Goal: Transaction & Acquisition: Purchase product/service

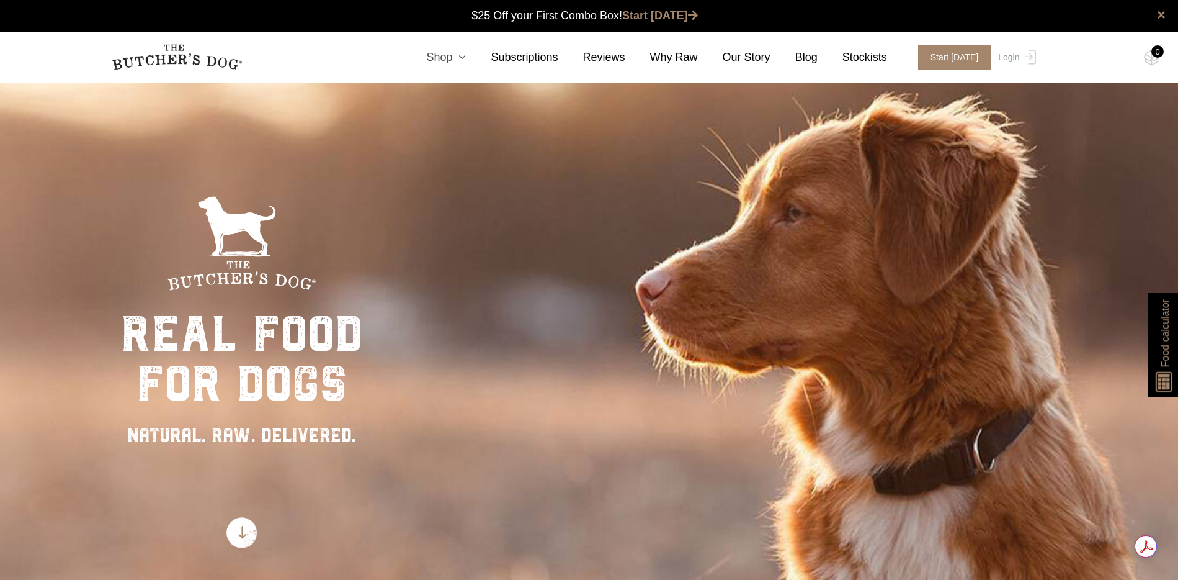
click at [443, 53] on link "Shop" at bounding box center [433, 57] width 65 height 17
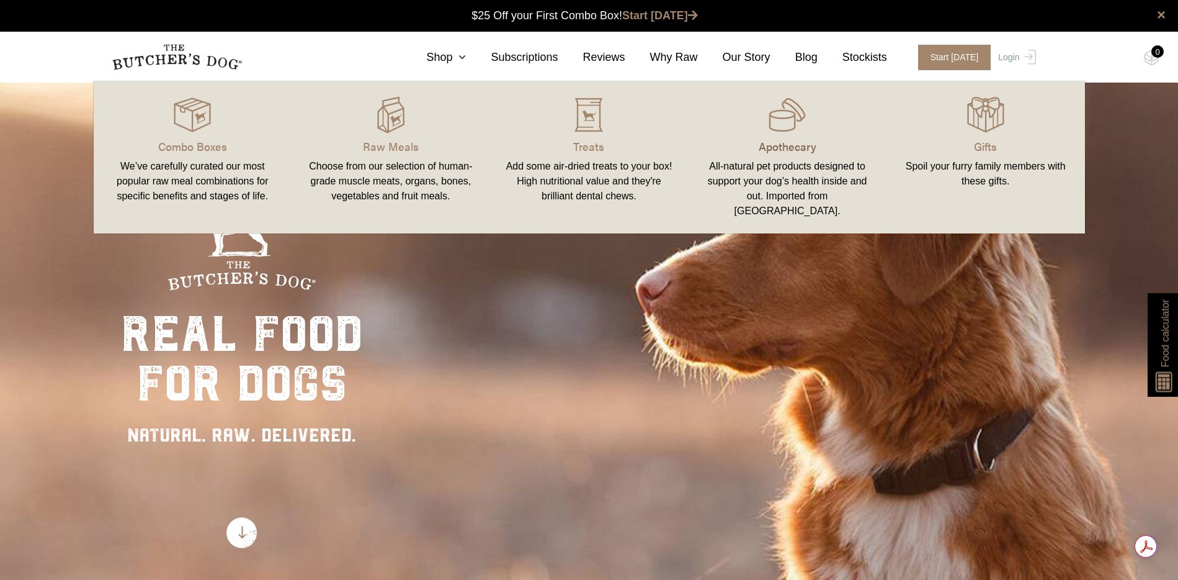
click at [790, 146] on p "Apothecary" at bounding box center [787, 146] width 169 height 17
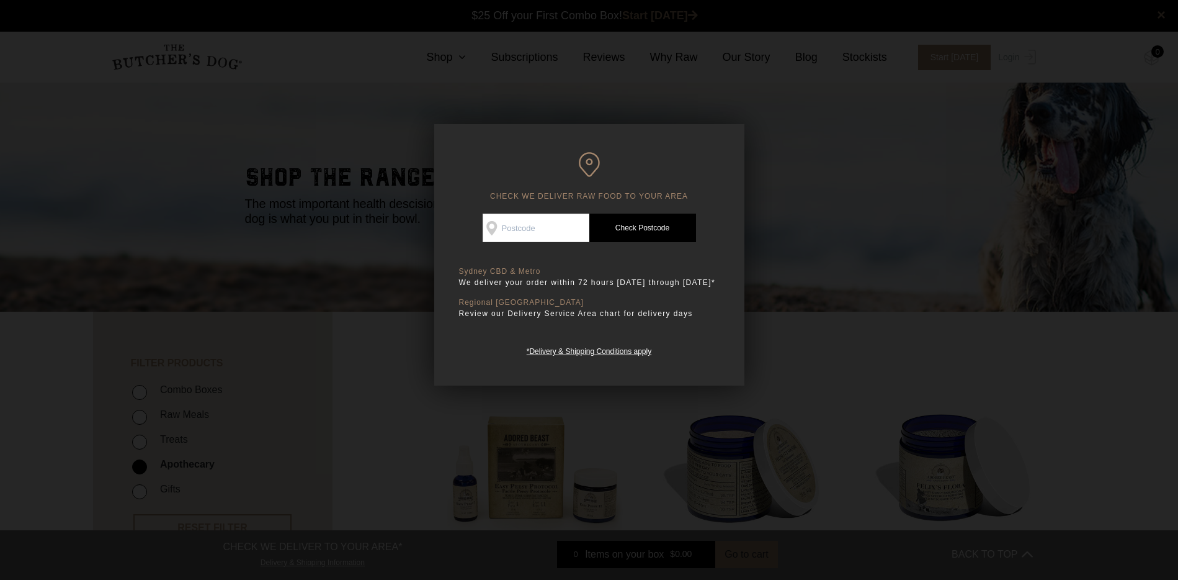
scroll to position [2, 0]
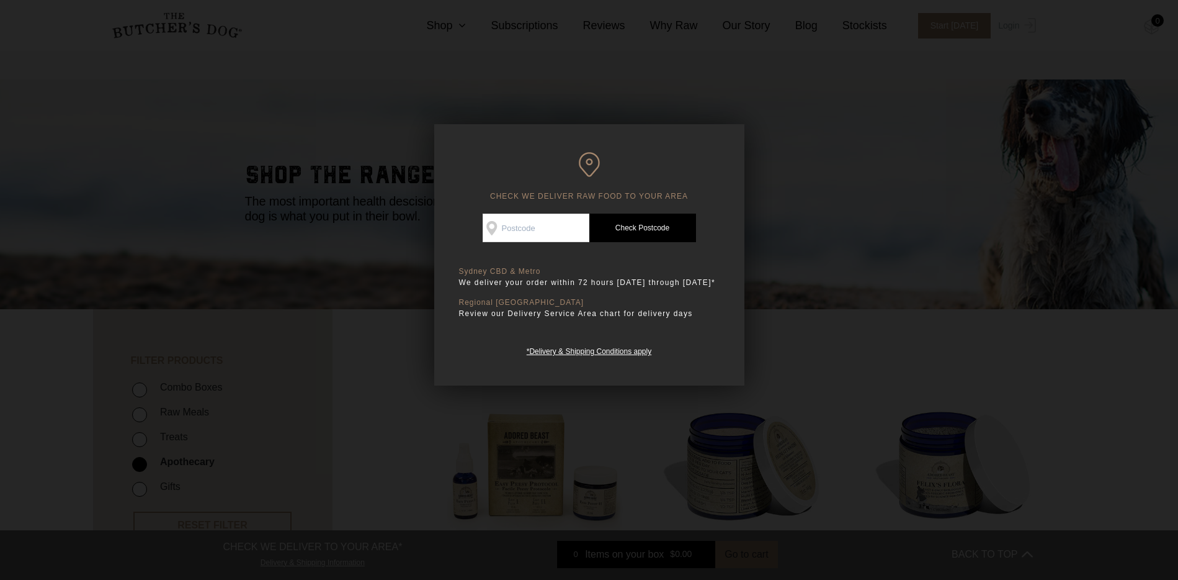
click at [547, 224] on input "Check Availability At" at bounding box center [536, 227] width 107 height 29
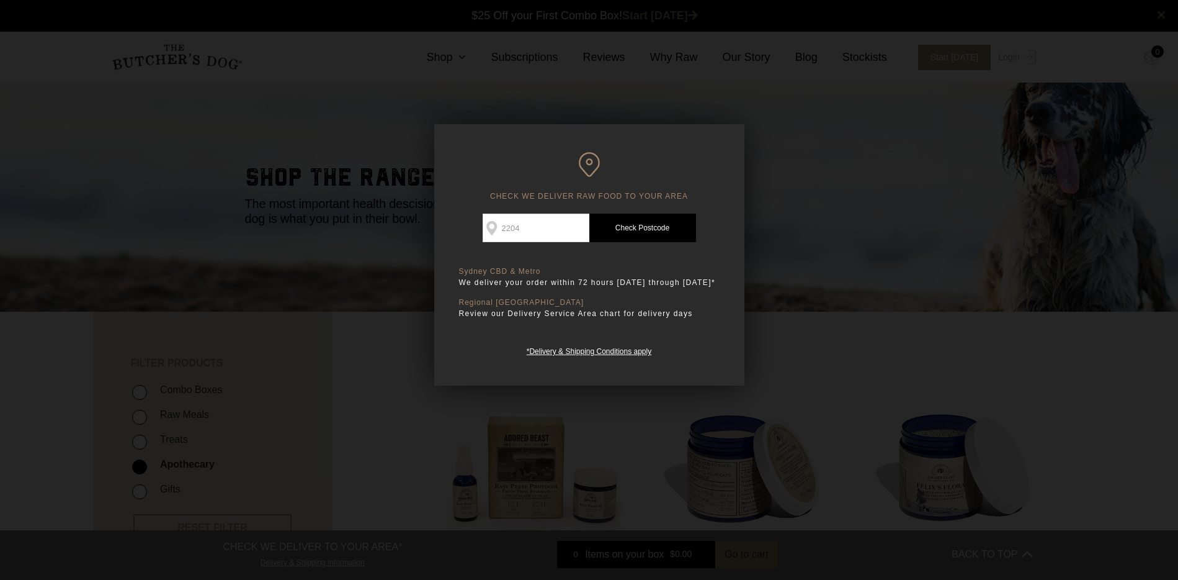
type input "2204"
click at [645, 220] on link "Check Postcode" at bounding box center [642, 227] width 107 height 29
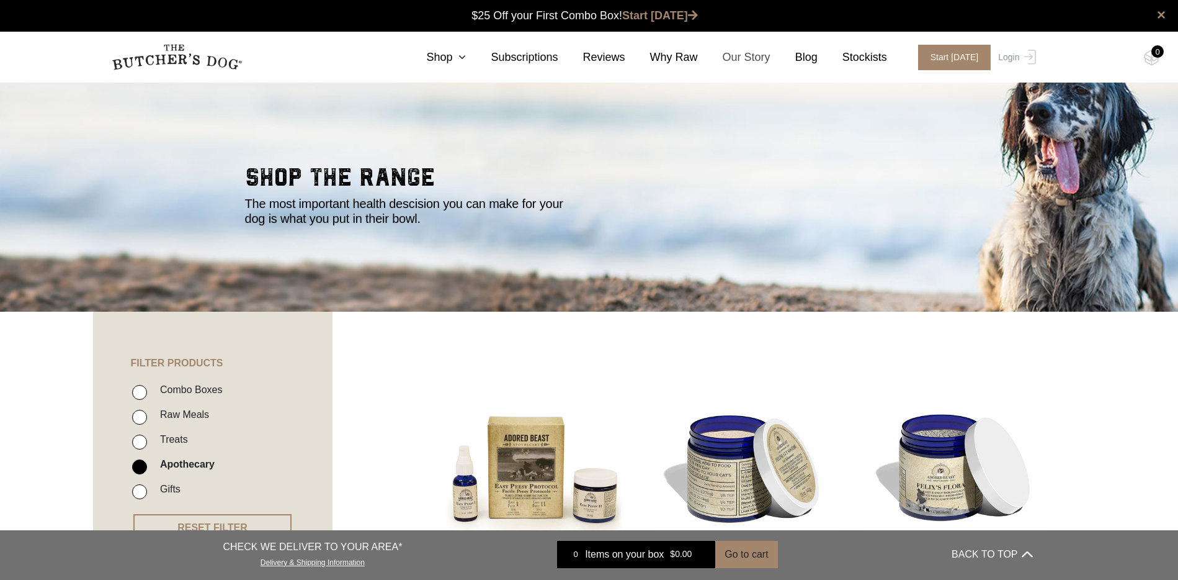
click at [719, 55] on link "Our Story" at bounding box center [734, 57] width 73 height 17
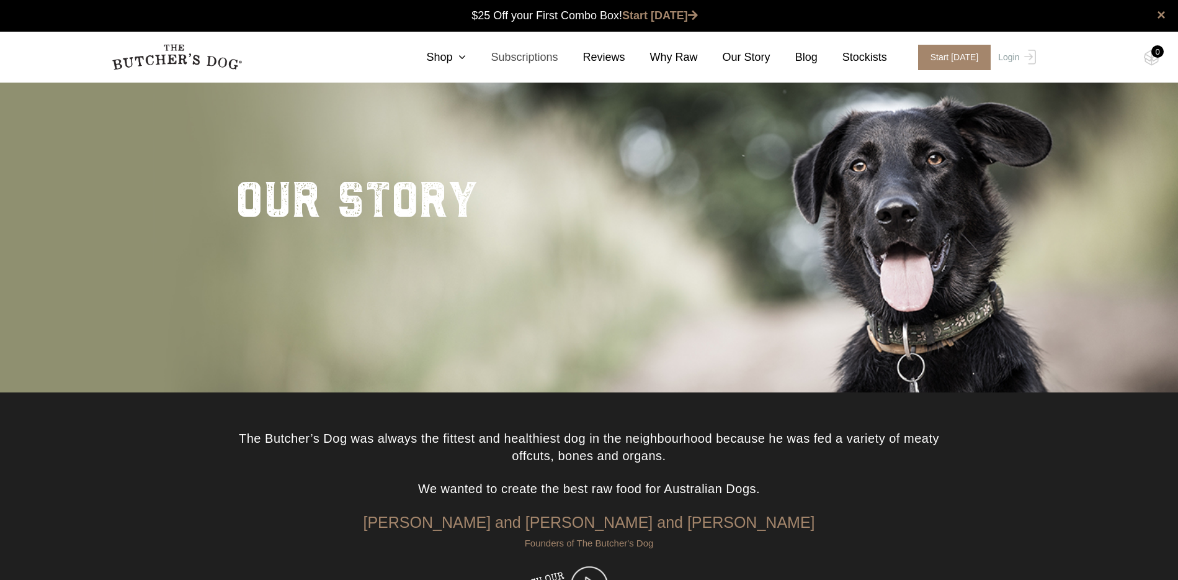
click at [547, 58] on link "Subscriptions" at bounding box center [512, 57] width 92 height 17
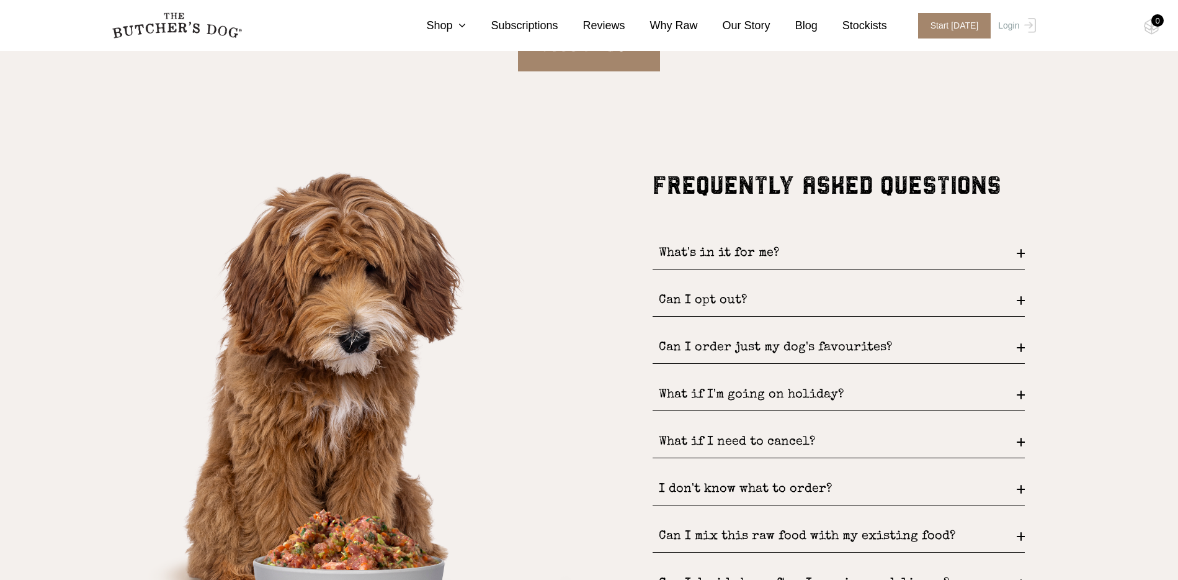
scroll to position [1699, 0]
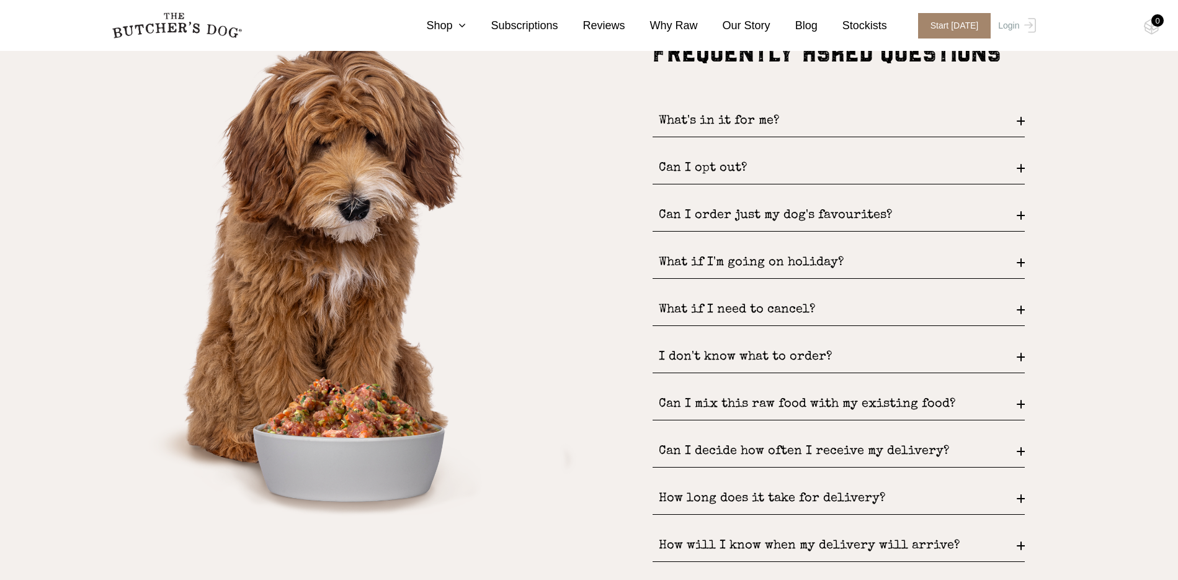
click at [1026, 120] on div "FREQUENTLY ASKED QUESTIONS What's in it for me? FREE DELIVERY and never pay ful…" at bounding box center [589, 312] width 993 height 549
click at [1023, 119] on div "What's in it for me?" at bounding box center [839, 121] width 372 height 32
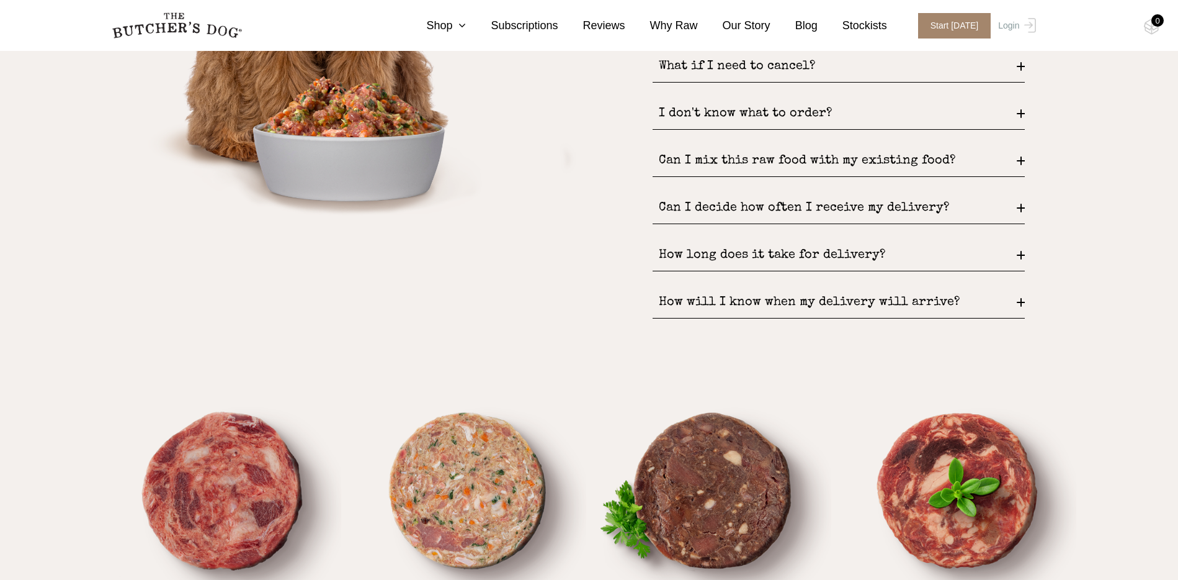
scroll to position [1999, 0]
click at [1023, 163] on div "Can I mix this raw food with my existing food?" at bounding box center [839, 162] width 372 height 32
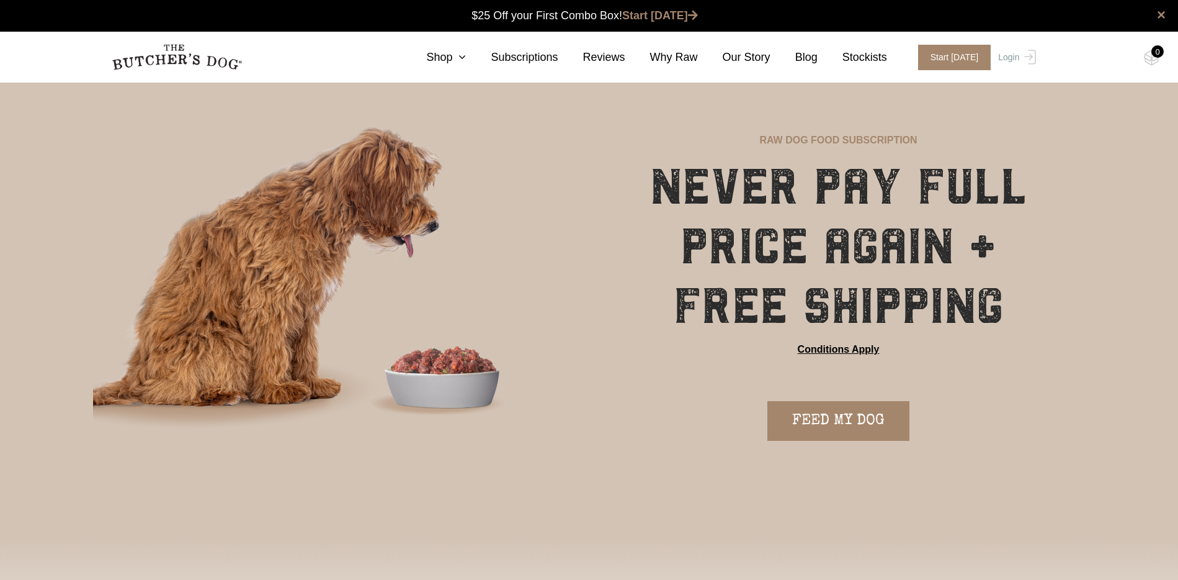
scroll to position [0, 0]
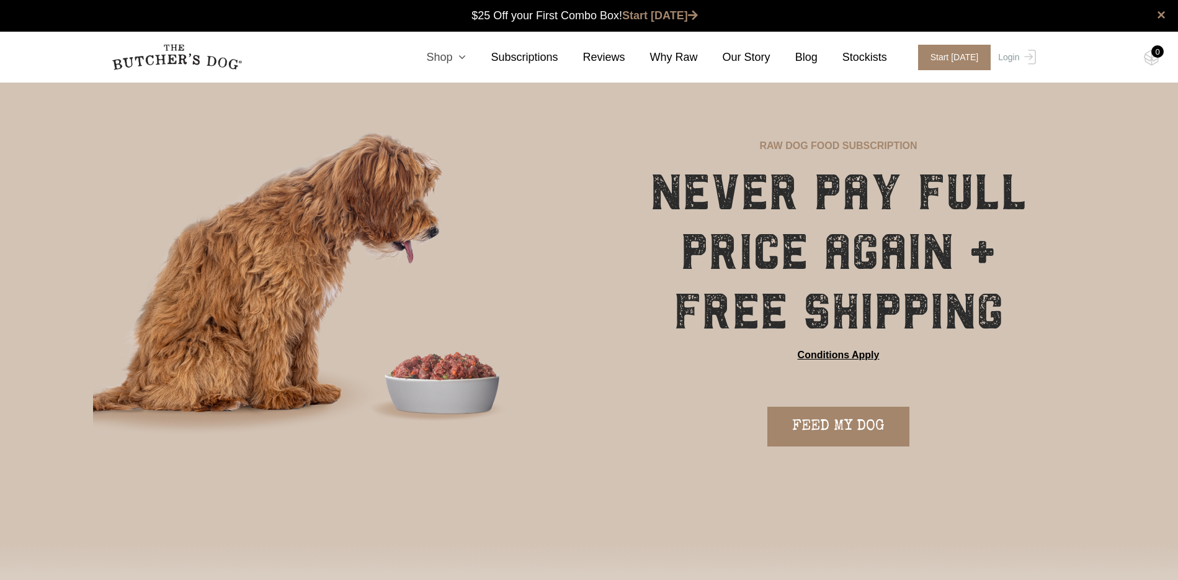
click at [443, 52] on link "Shop" at bounding box center [433, 57] width 65 height 17
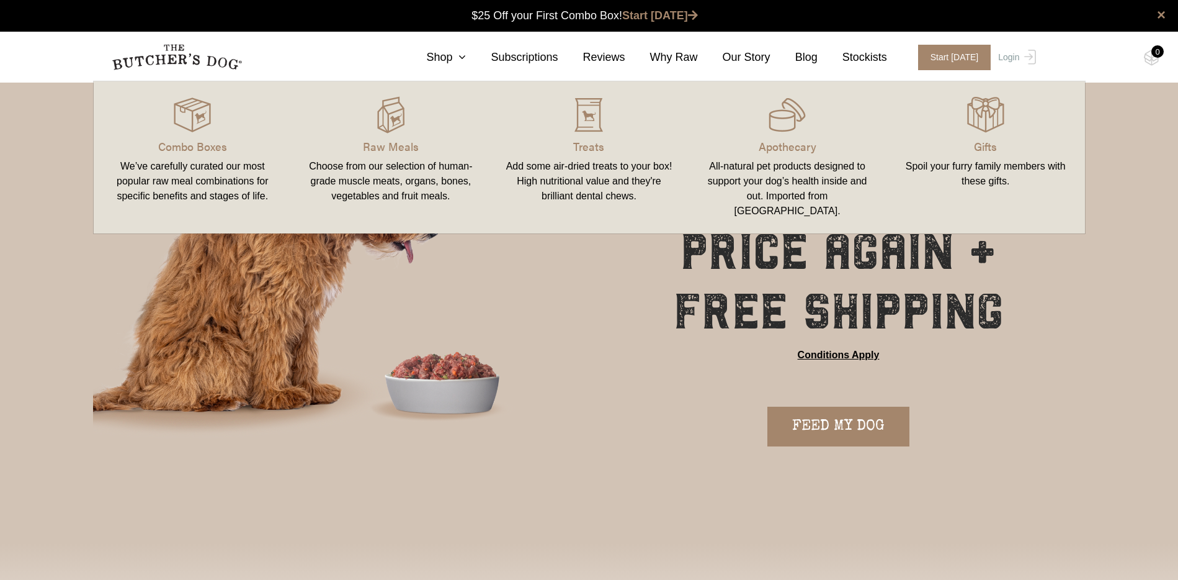
click at [408, 171] on div "Choose from our selection of human-grade muscle meats, organs, bones, vegetable…" at bounding box center [391, 181] width 169 height 45
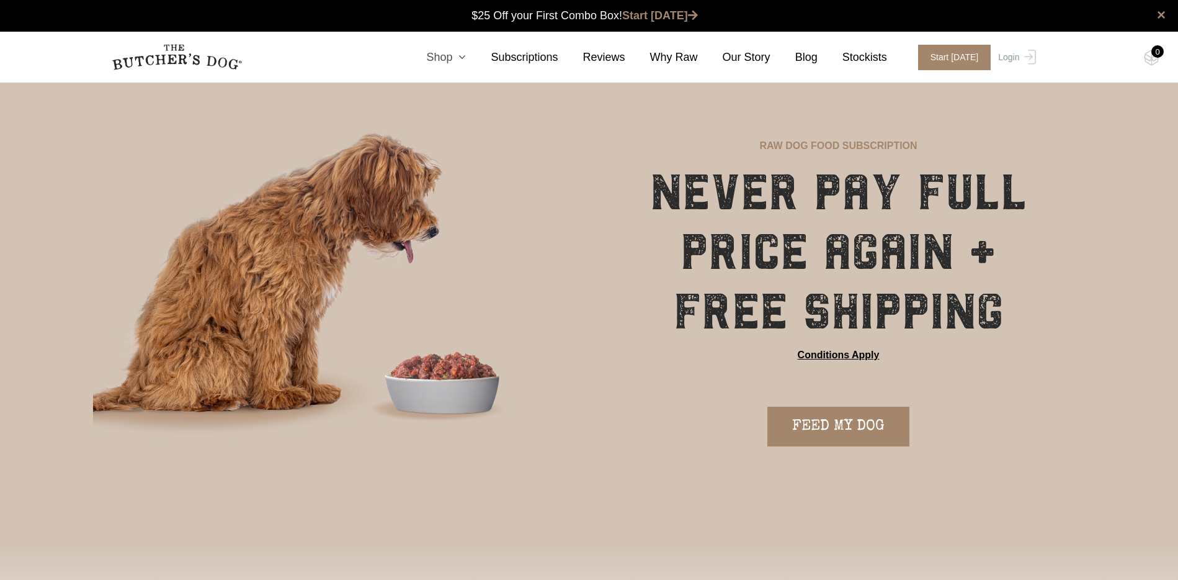
click at [449, 58] on link "Shop" at bounding box center [433, 57] width 65 height 17
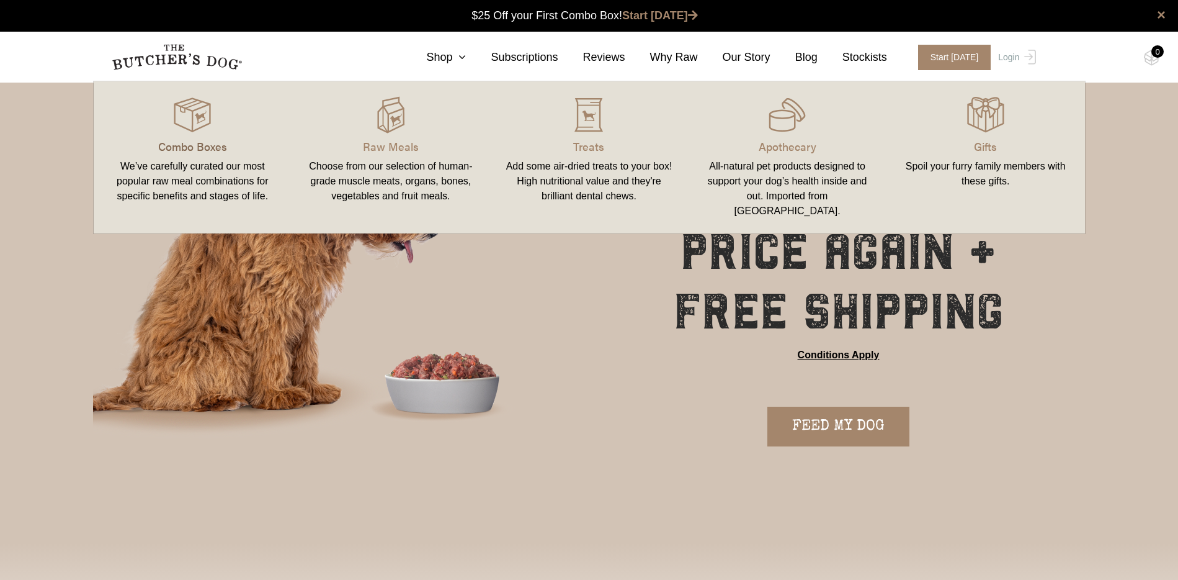
click at [231, 141] on p "Combo Boxes" at bounding box center [193, 146] width 169 height 17
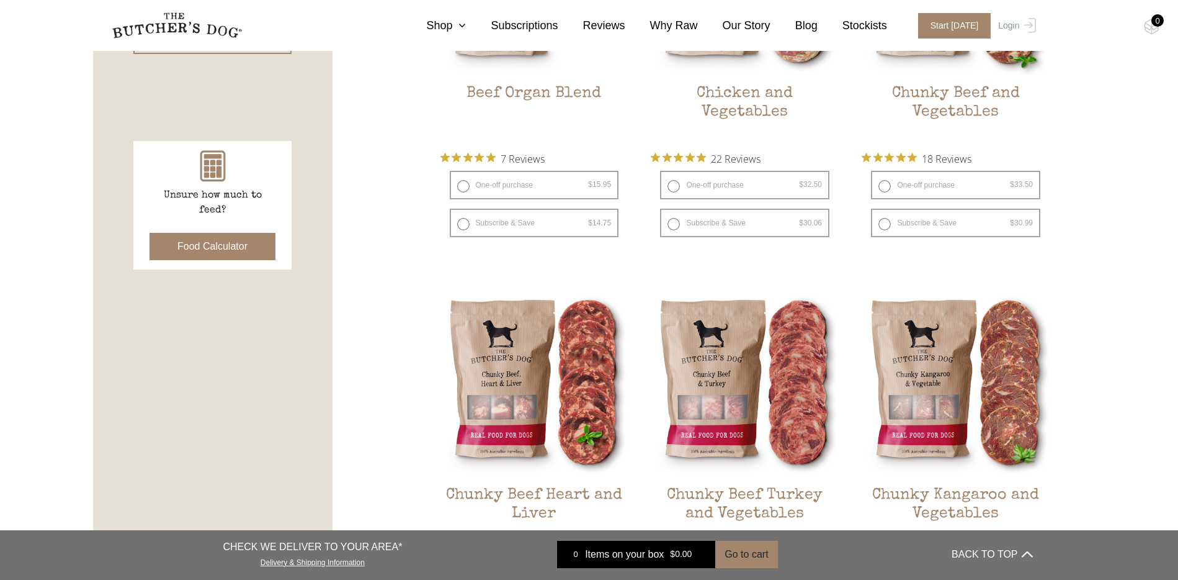
scroll to position [403, 0]
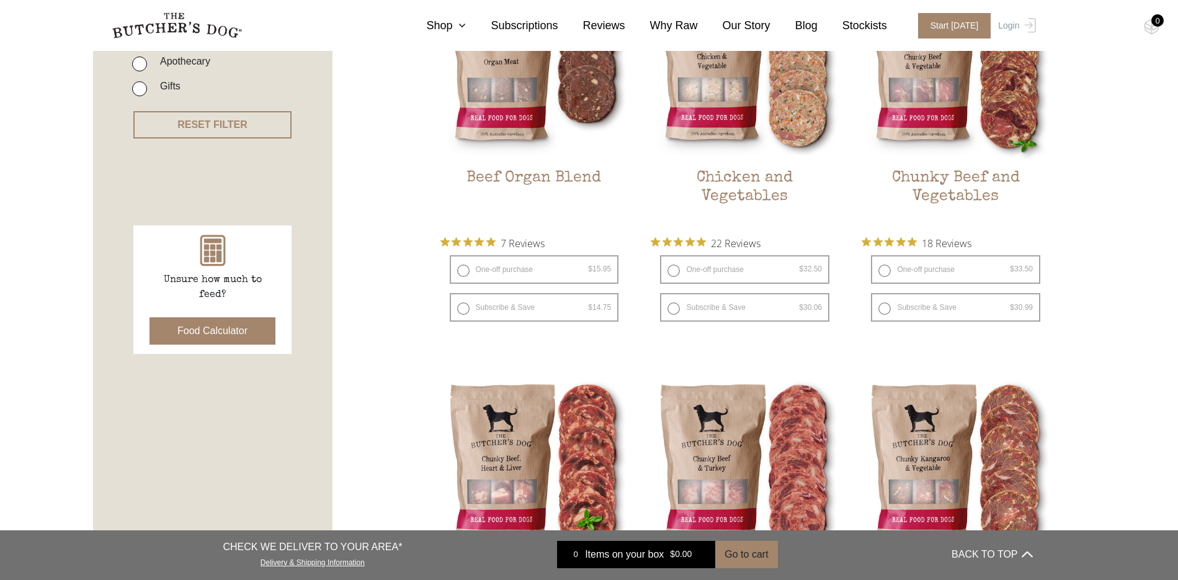
click at [223, 329] on button "Food Calculator" at bounding box center [213, 330] width 126 height 27
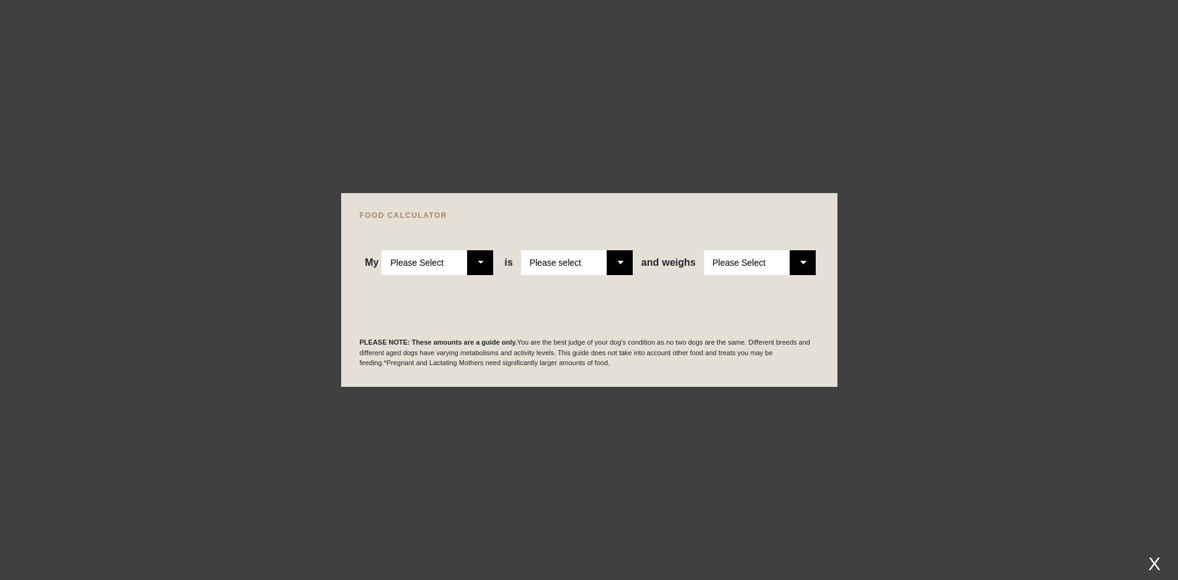
click at [478, 257] on select "Please Select Adult Dog Puppy" at bounding box center [438, 262] width 112 height 25
select select "adult"
click at [382, 250] on select "Please Select Adult Dog Puppy" at bounding box center [438, 262] width 112 height 25
click at [612, 259] on select "Please select a healthy weight overweight" at bounding box center [577, 262] width 112 height 25
select select "00"
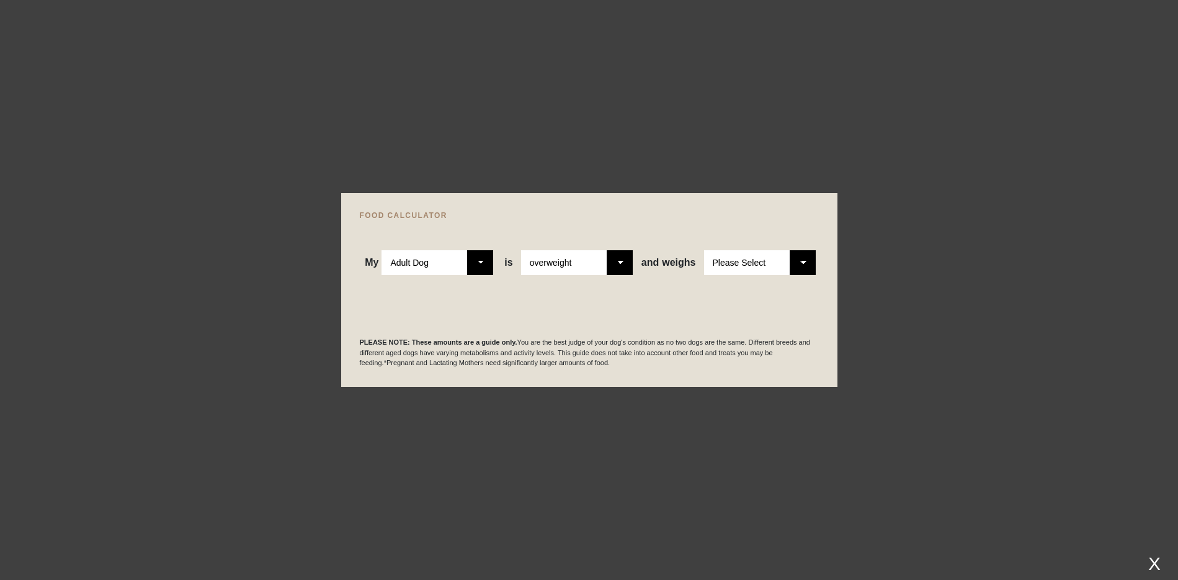
click at [521, 250] on select "Please select a healthy weight overweight" at bounding box center [577, 262] width 112 height 25
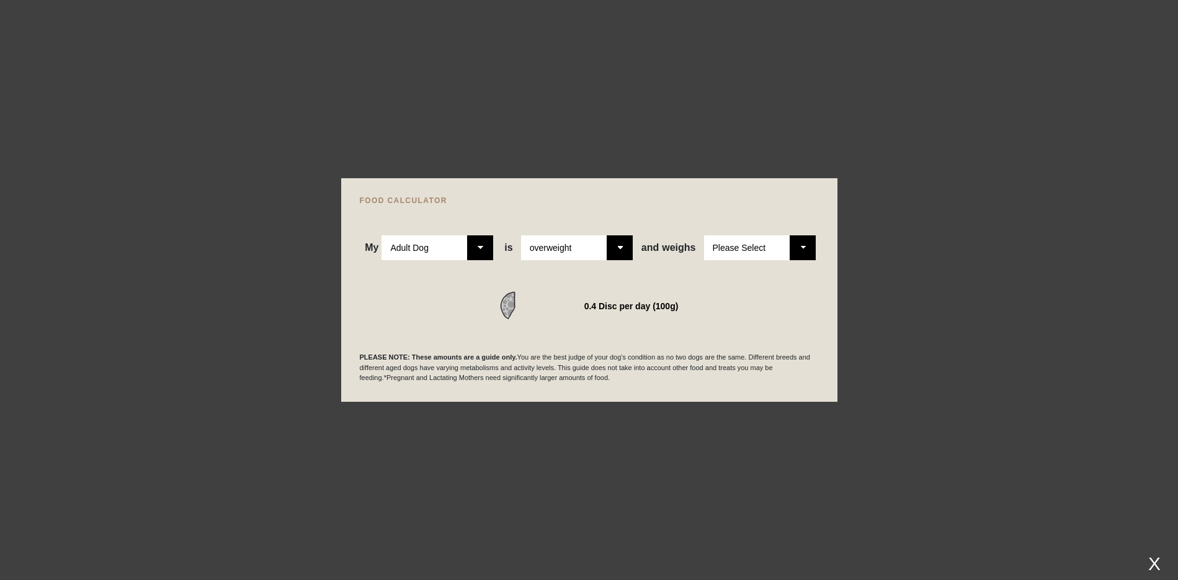
click at [795, 247] on select "Please Select 1kg 2kg 3kg 4kg 5kg 6kg 7kg 8kg 9kg 10kg 11kg 12kg 13kg 14kg 15kg…" at bounding box center [760, 247] width 112 height 25
click at [803, 246] on select "Please Select 1kg 2kg 3kg 4kg 5kg 6kg 7kg 8kg 9kg 10kg 11kg 12kg 13kg 14kg 15kg…" at bounding box center [760, 247] width 112 height 25
click at [805, 243] on select "Please Select 1kg 2kg 3kg 4kg 5kg 6kg 7kg 8kg 9kg 10kg 11kg 12kg 13kg 14kg 15kg…" at bounding box center [760, 247] width 112 height 25
select select "30"
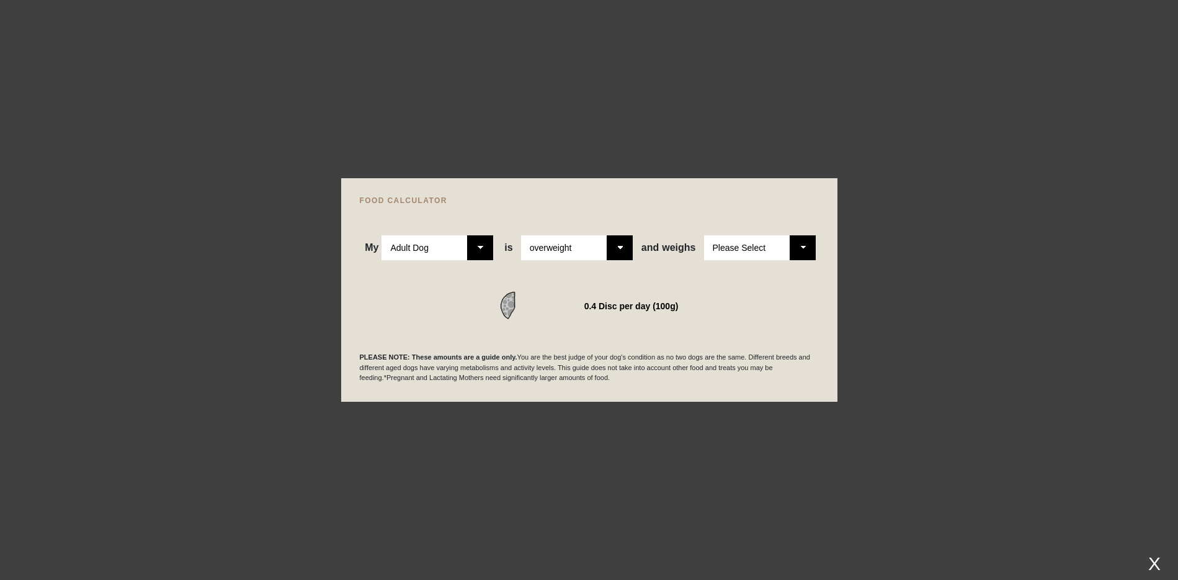
click at [704, 235] on select "Please Select 1kg 2kg 3kg 4kg 5kg 6kg 7kg 8kg 9kg 10kg 11kg 12kg 13kg 14kg 15kg…" at bounding box center [760, 247] width 112 height 25
click at [119, 266] on div at bounding box center [589, 290] width 1178 height 580
click at [938, 133] on div at bounding box center [589, 290] width 1178 height 580
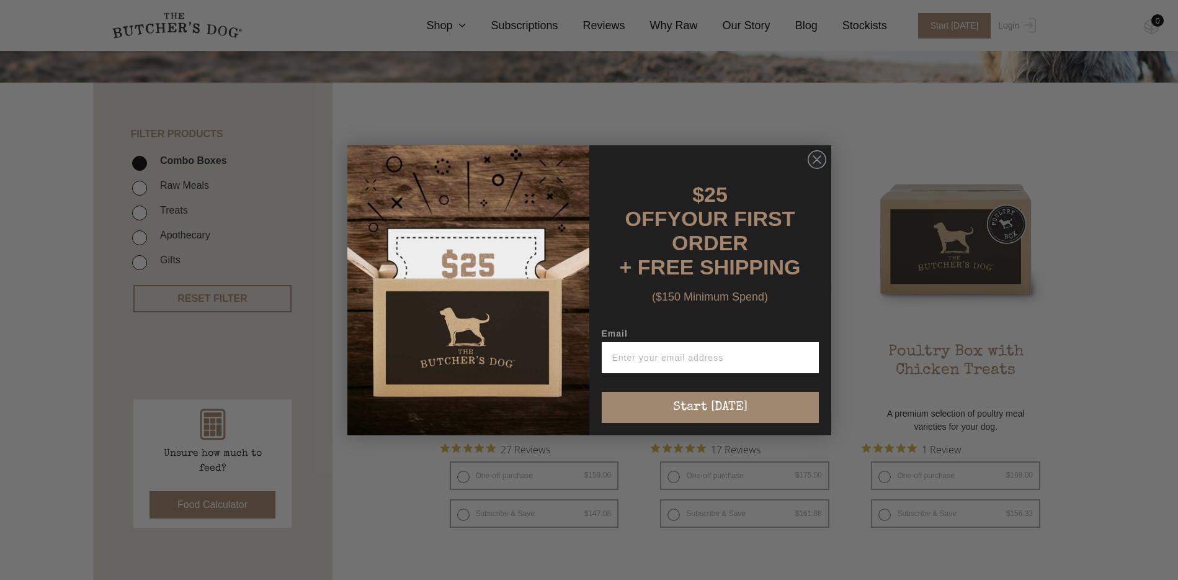
scroll to position [226, 0]
click at [817, 166] on circle "Close dialog" at bounding box center [817, 159] width 18 height 18
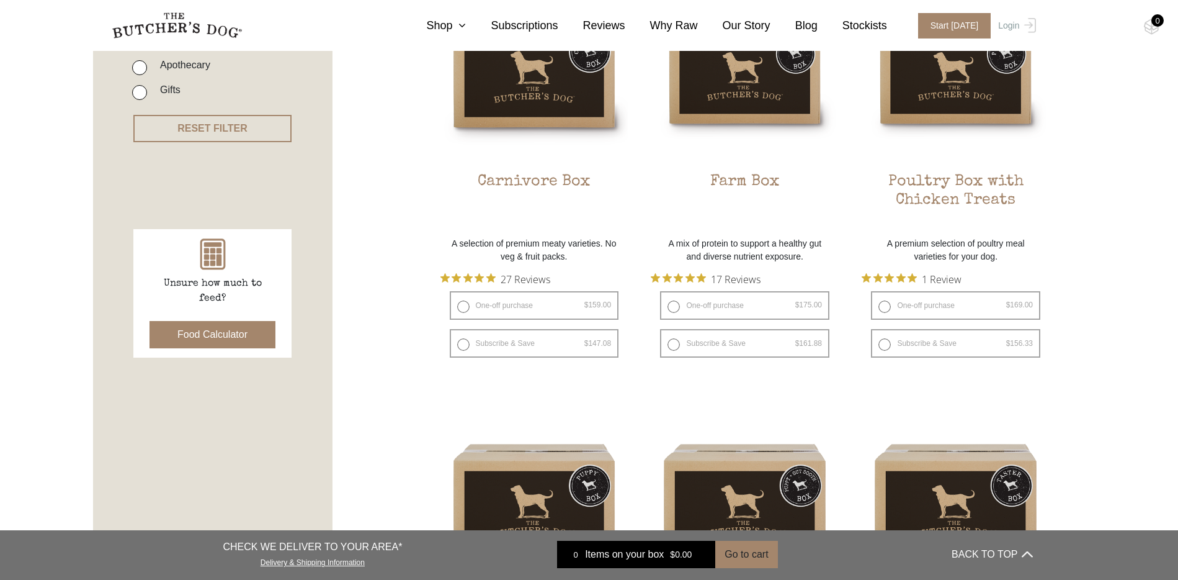
scroll to position [410, 0]
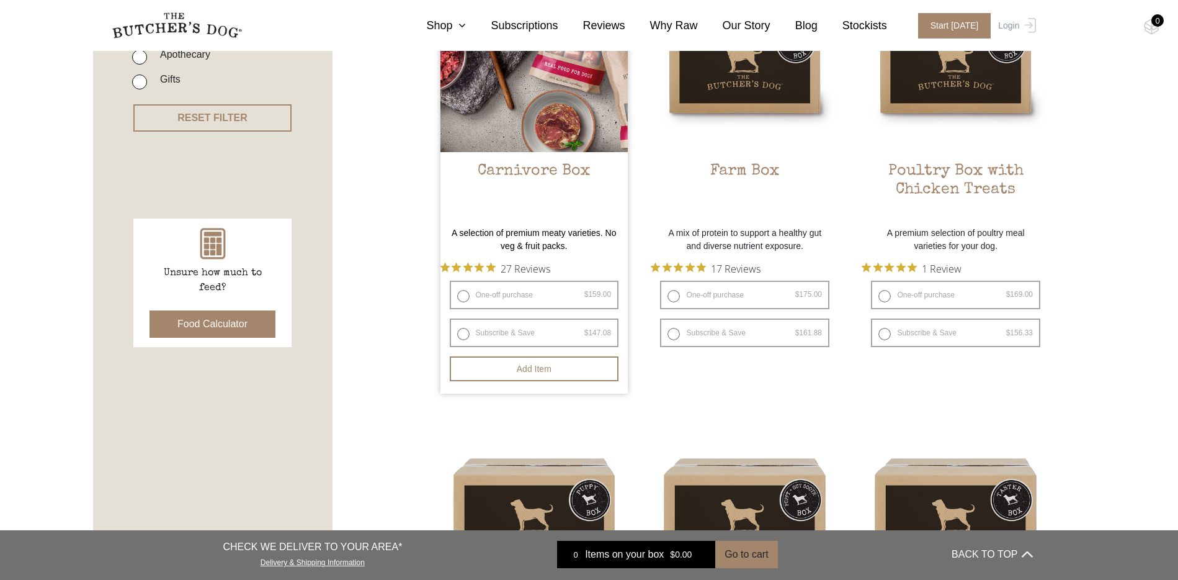
click at [547, 102] on img at bounding box center [535, 58] width 188 height 188
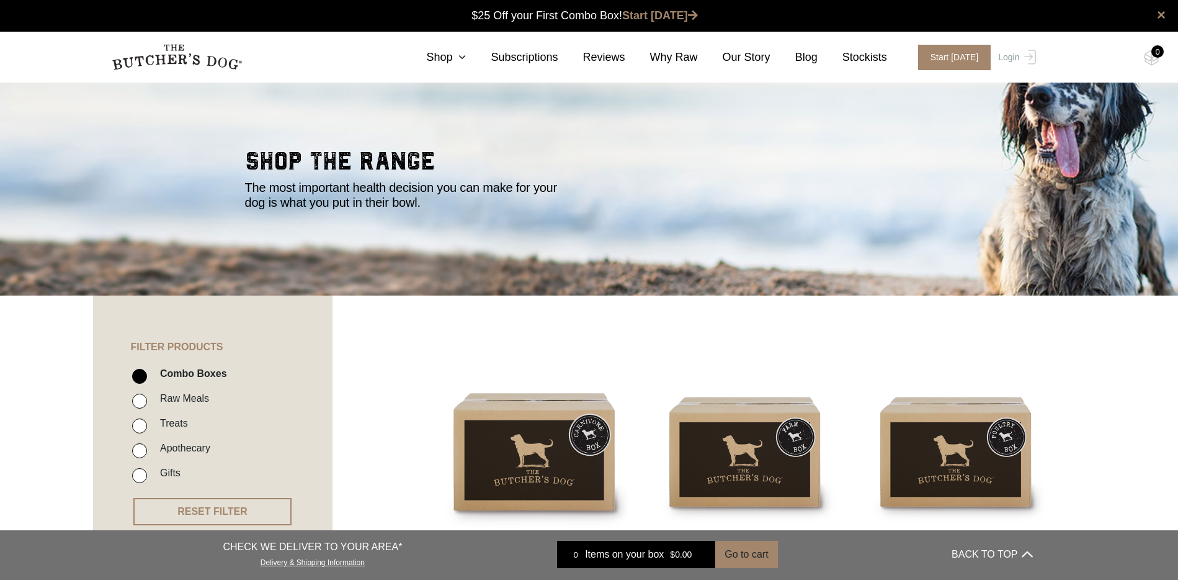
scroll to position [0, 0]
